Goal: Communication & Community: Answer question/provide support

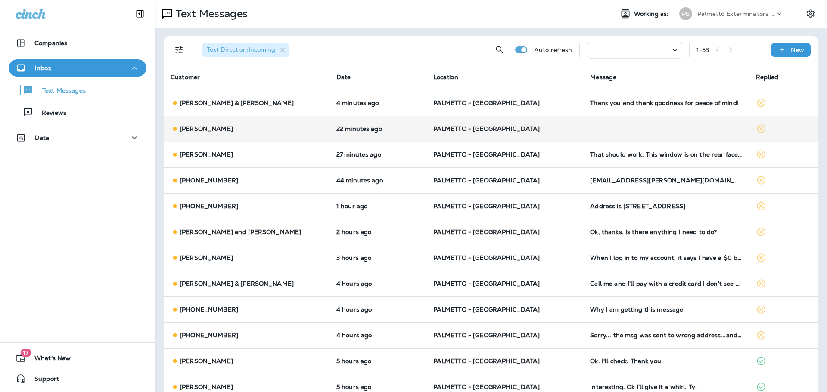
click at [189, 126] on p "[PERSON_NAME]" at bounding box center [206, 128] width 53 height 7
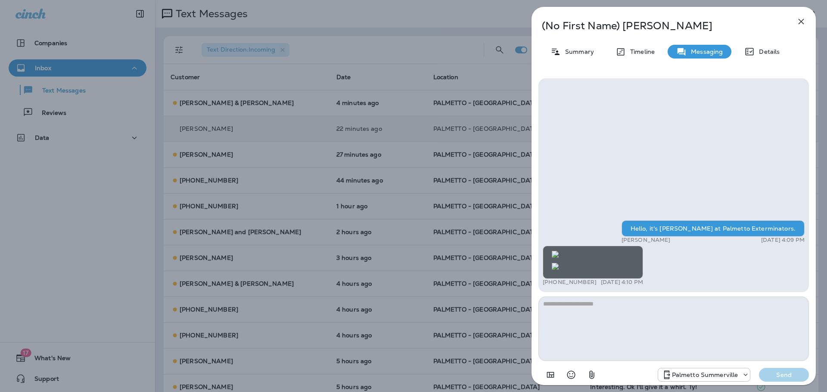
click at [799, 19] on icon "button" at bounding box center [801, 22] width 6 height 6
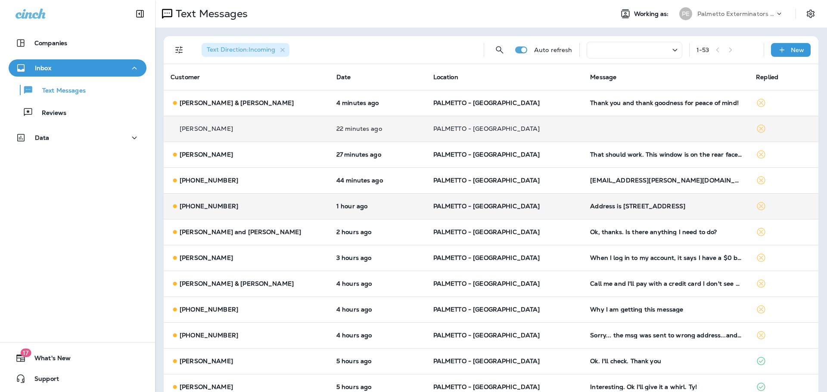
click at [217, 210] on div "[PHONE_NUMBER]" at bounding box center [246, 206] width 152 height 9
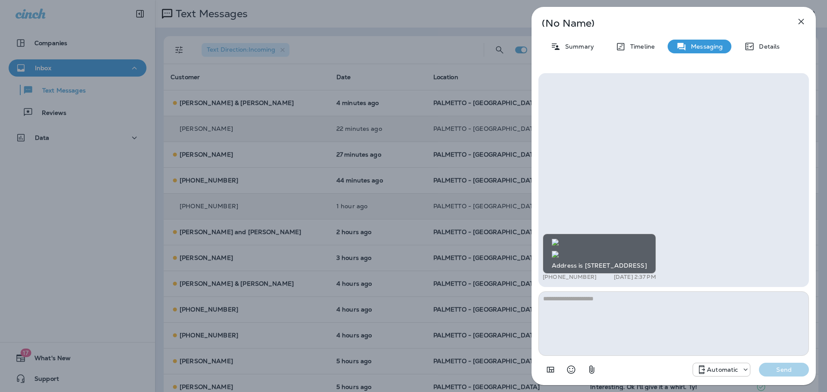
click at [558, 251] on img at bounding box center [554, 254] width 7 height 7
click at [558, 239] on img at bounding box center [554, 242] width 7 height 7
click at [804, 21] on icon "button" at bounding box center [801, 21] width 10 height 10
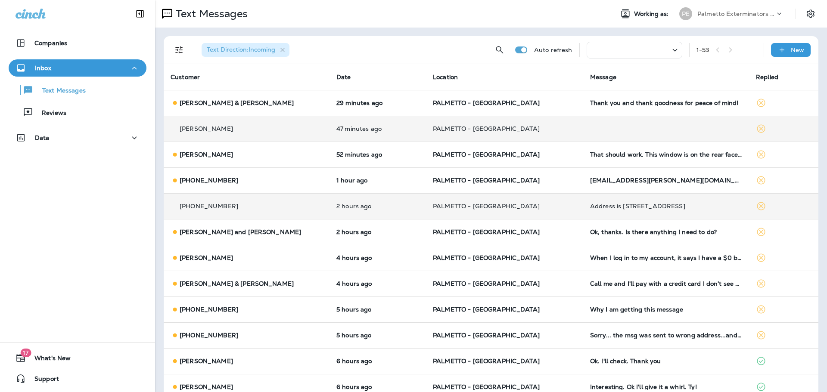
click at [198, 206] on p "[PHONE_NUMBER]" at bounding box center [209, 206] width 59 height 7
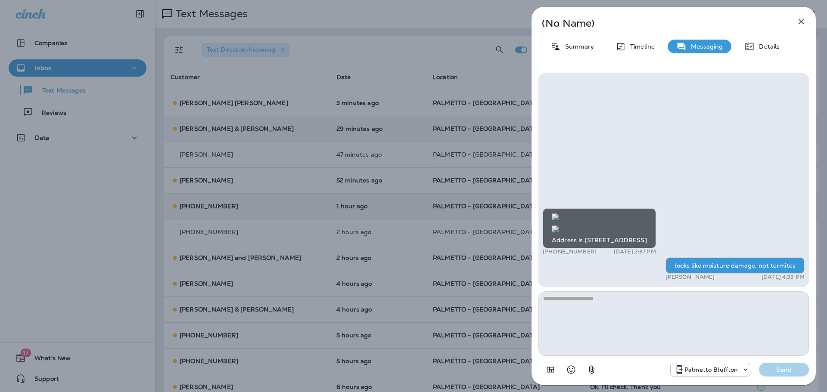
click at [799, 22] on icon "button" at bounding box center [801, 22] width 6 height 6
